Goal: Transaction & Acquisition: Register for event/course

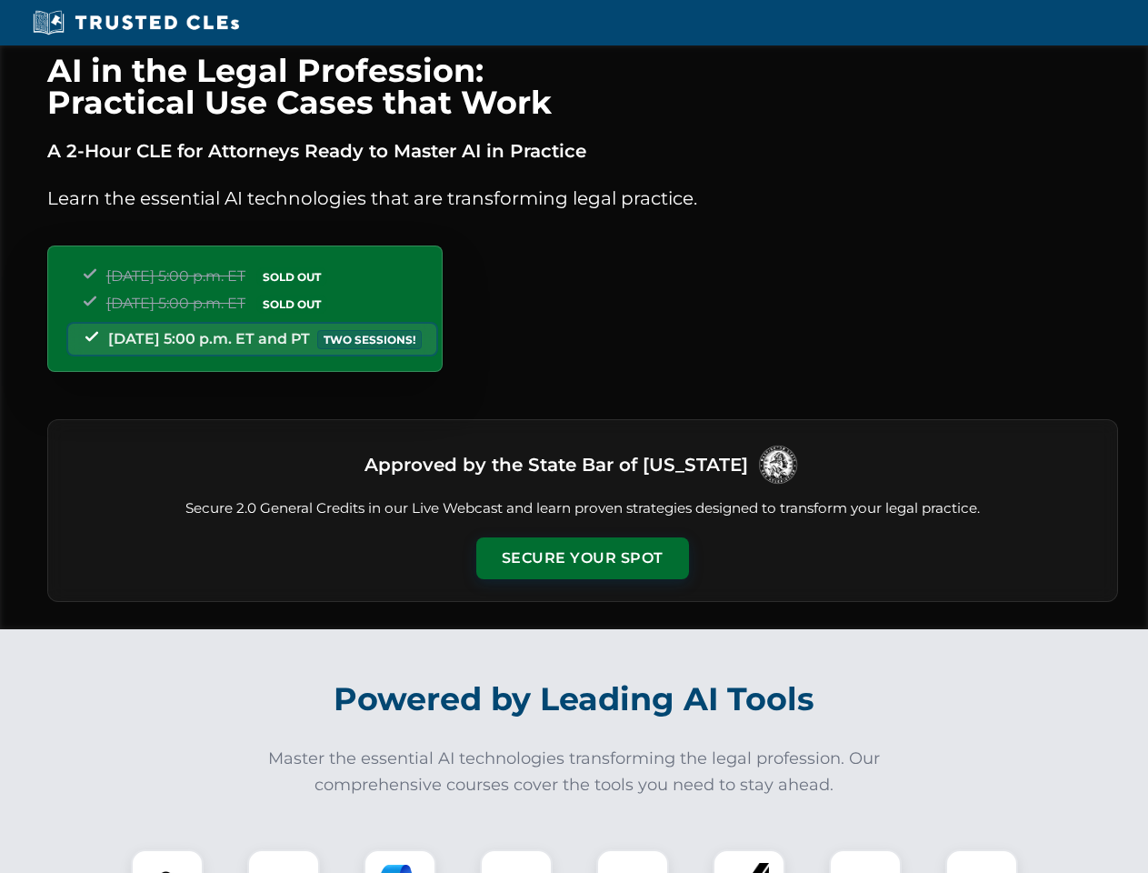
click at [582, 558] on button "Secure Your Spot" at bounding box center [582, 558] width 213 height 42
click at [167, 861] on img at bounding box center [167, 885] width 53 height 53
click at [284, 861] on div at bounding box center [283, 885] width 73 height 73
click at [400, 861] on div at bounding box center [400, 885] width 73 height 73
